Goal: Transaction & Acquisition: Purchase product/service

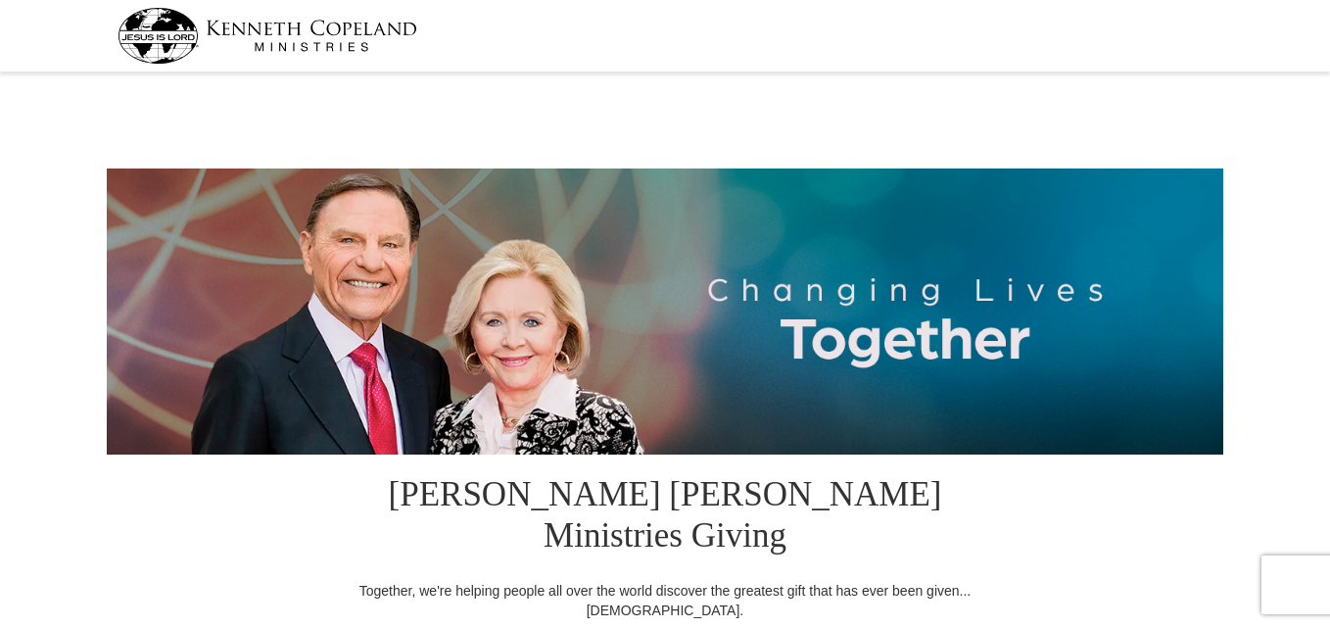
select select "AZ"
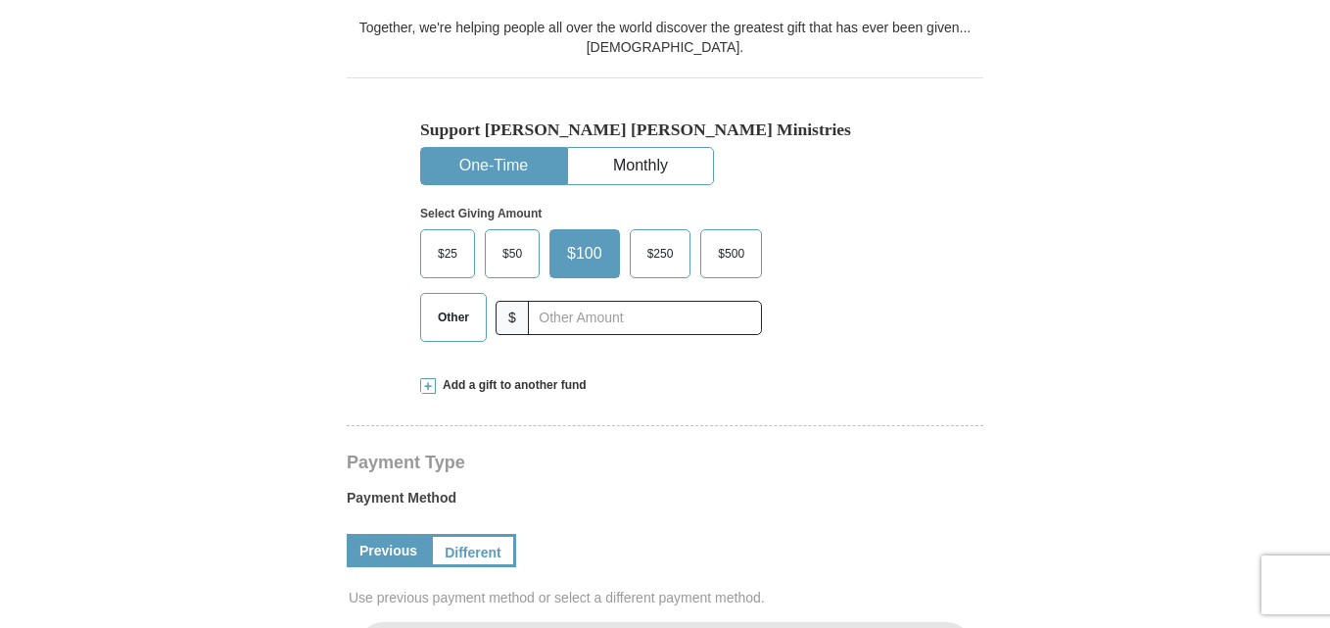
scroll to position [568, 0]
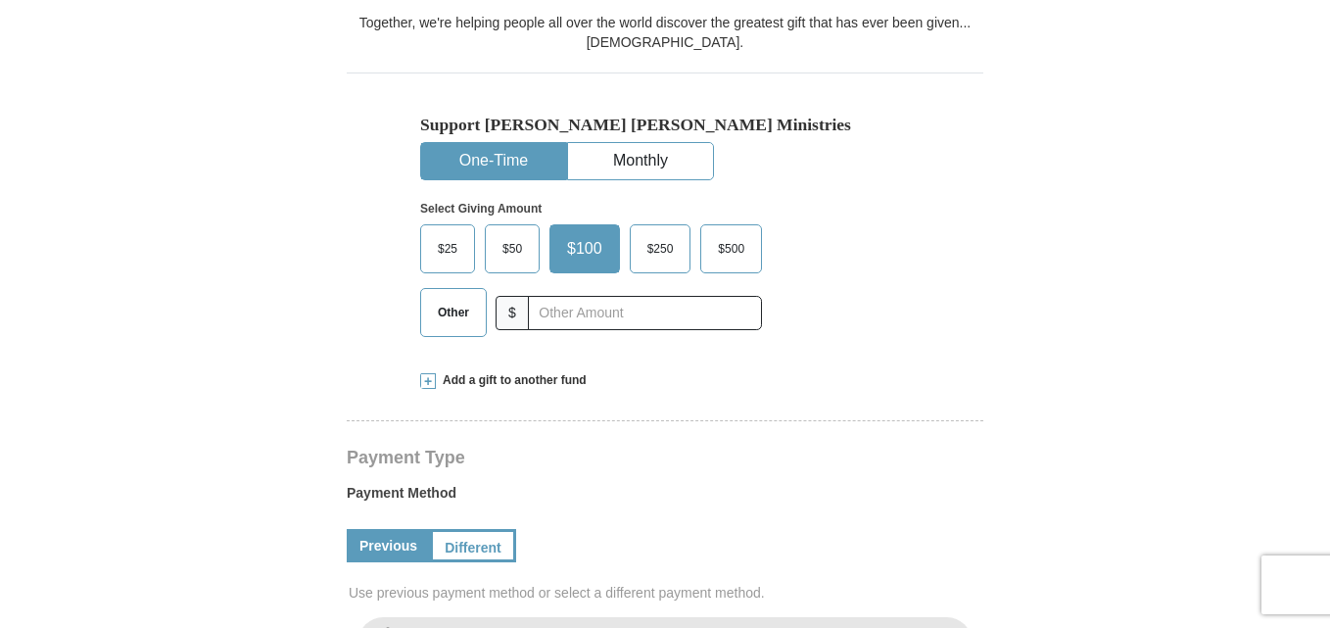
click at [461, 298] on span "Other" at bounding box center [453, 312] width 51 height 29
click at [0, 0] on input "Other" at bounding box center [0, 0] width 0 height 0
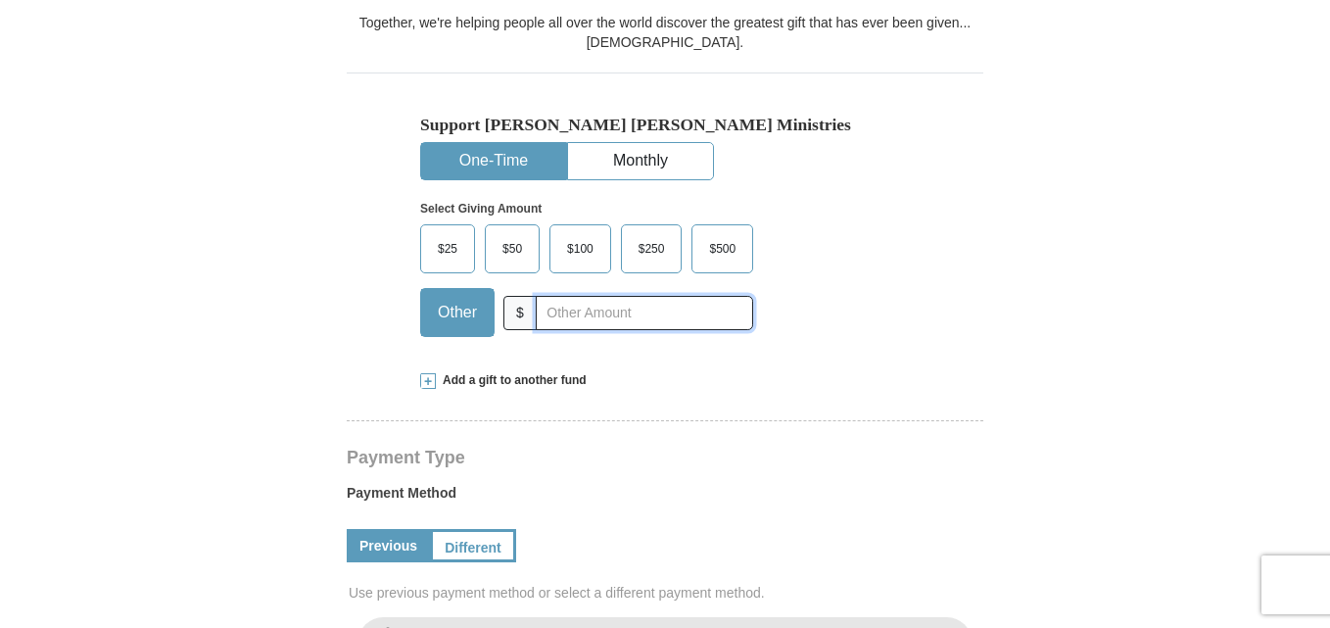
click at [600, 296] on input "text" at bounding box center [644, 313] width 217 height 34
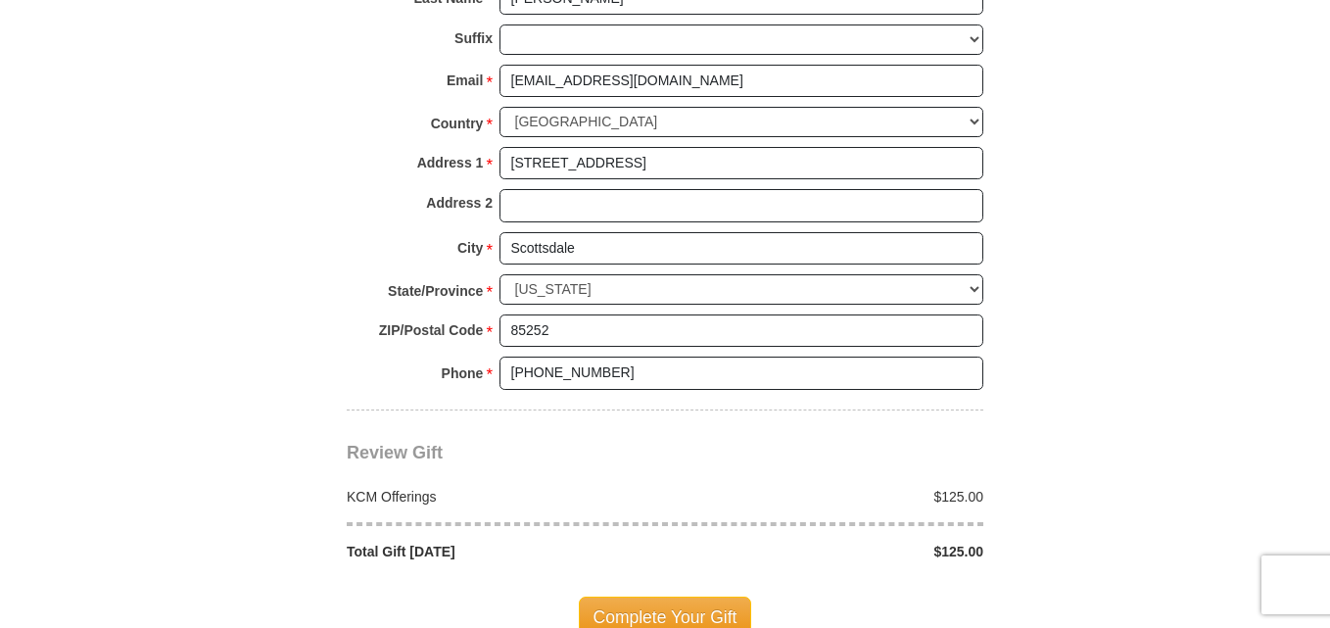
scroll to position [1613, 0]
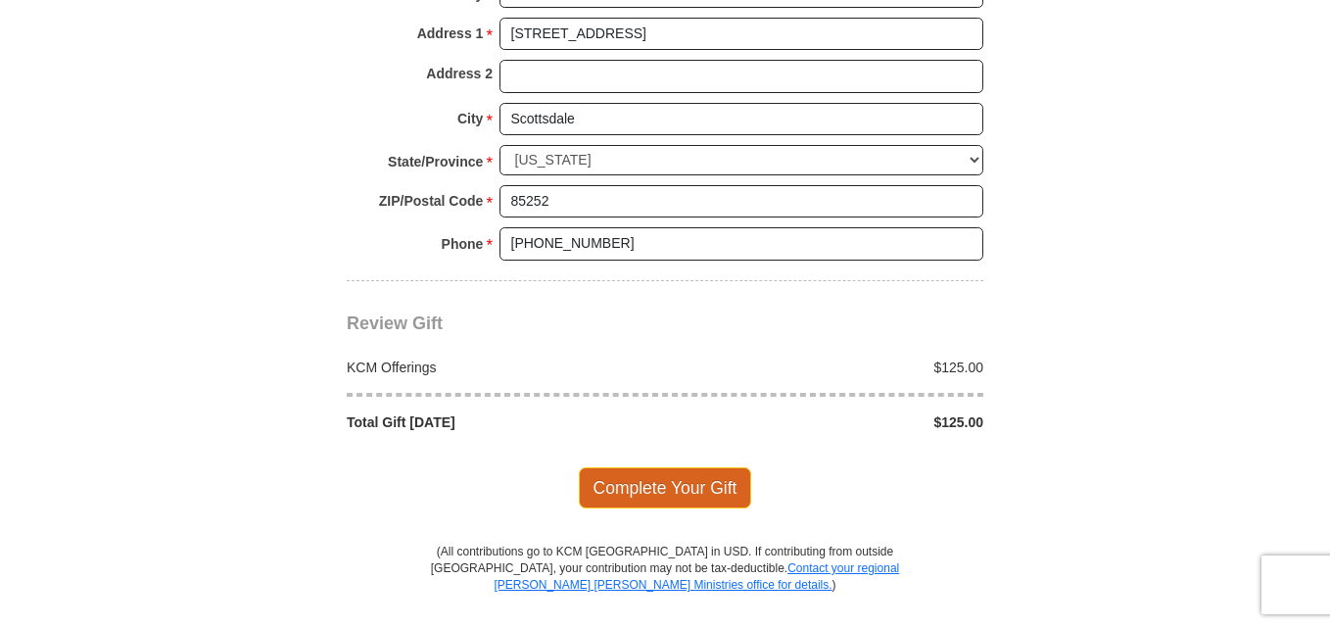
type input "125.00"
click at [645, 467] on span "Complete Your Gift" at bounding box center [665, 487] width 173 height 41
